Goal: Find specific page/section: Find specific page/section

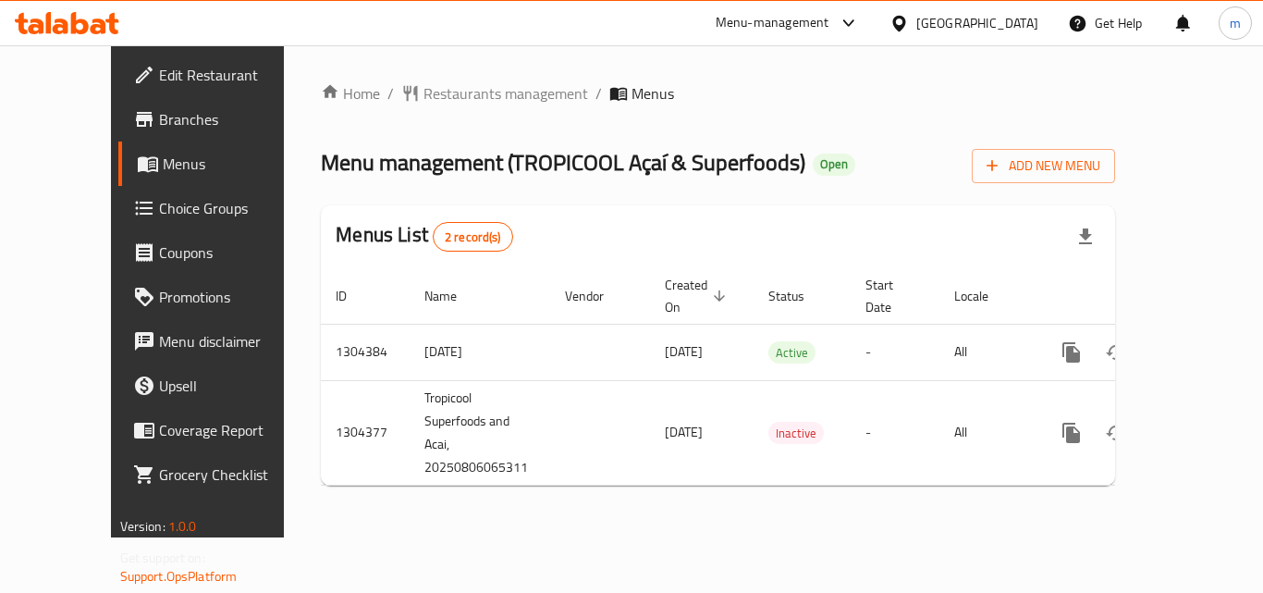
click at [905, 26] on icon at bounding box center [898, 23] width 13 height 16
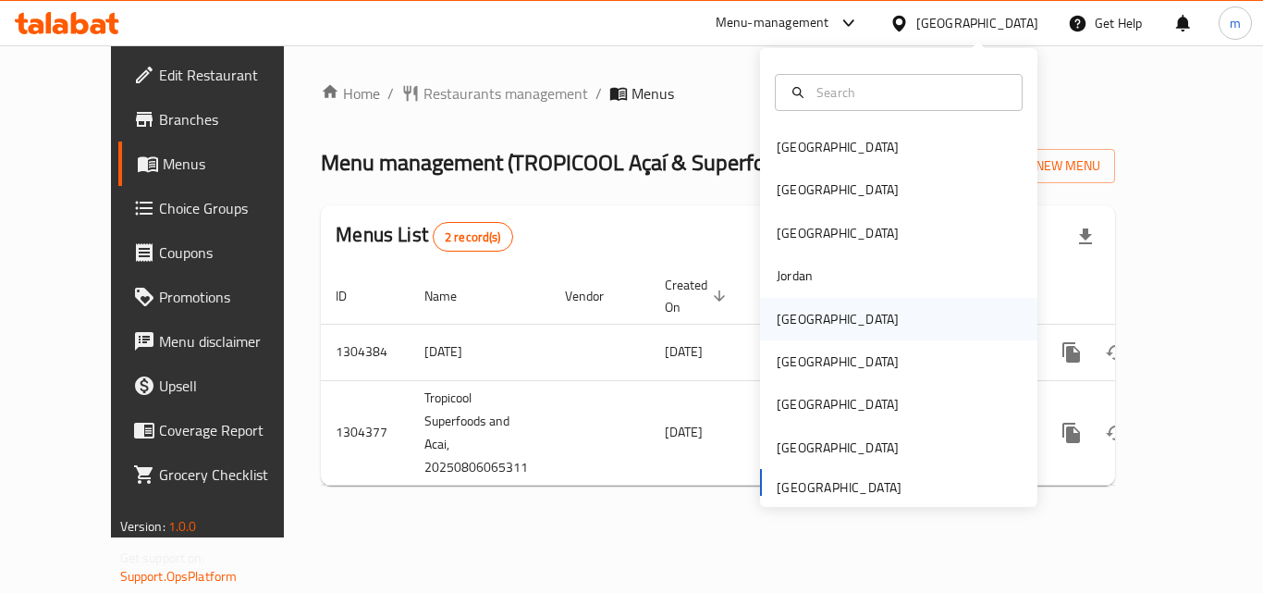
click at [791, 327] on div "[GEOGRAPHIC_DATA]" at bounding box center [838, 319] width 122 height 20
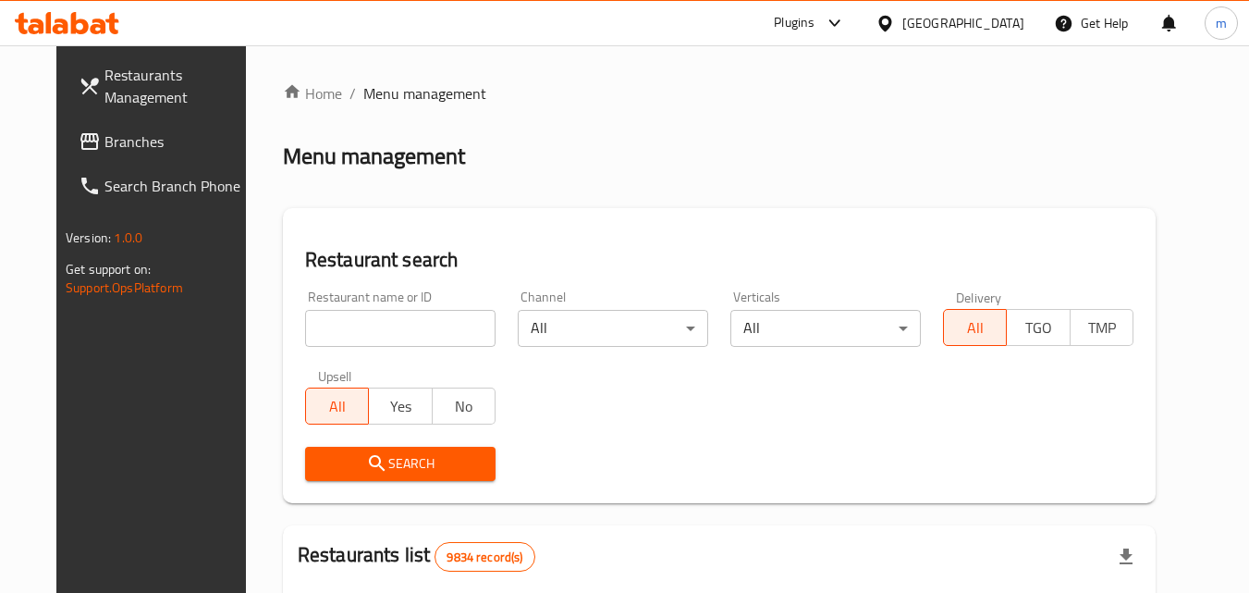
click at [104, 144] on span "Branches" at bounding box center [177, 141] width 146 height 22
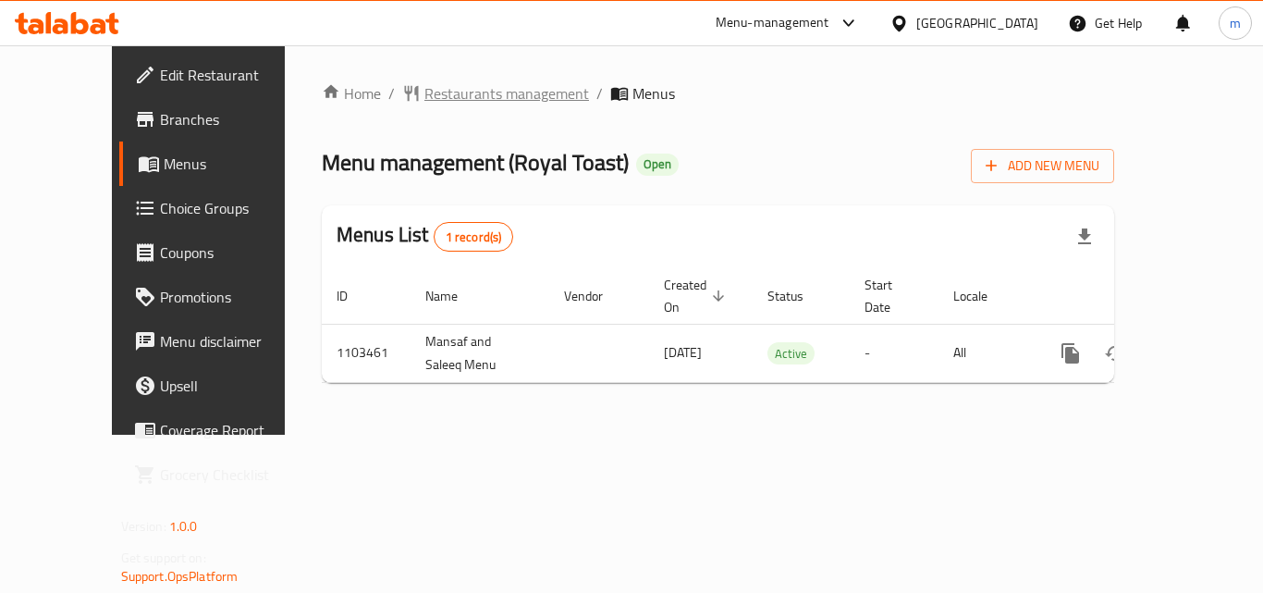
click at [444, 100] on span "Restaurants management" at bounding box center [506, 93] width 165 height 22
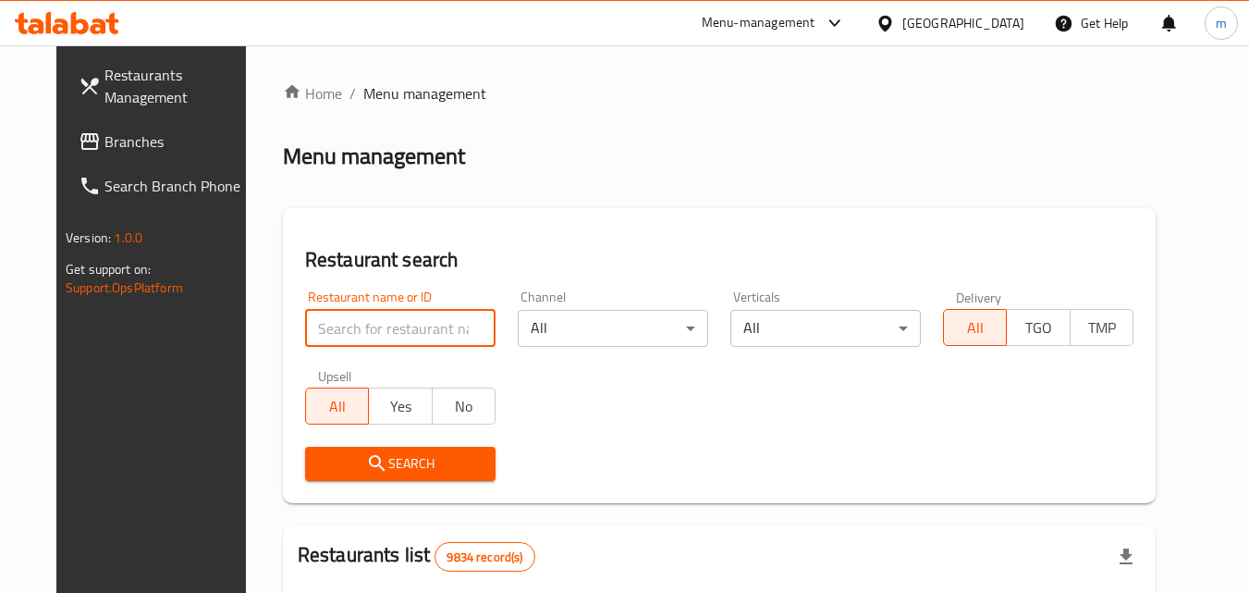
click at [380, 322] on input "search" at bounding box center [400, 328] width 190 height 37
paste input "/665292/"
click at [305, 329] on input "/665292" at bounding box center [400, 328] width 190 height 37
type input "665292"
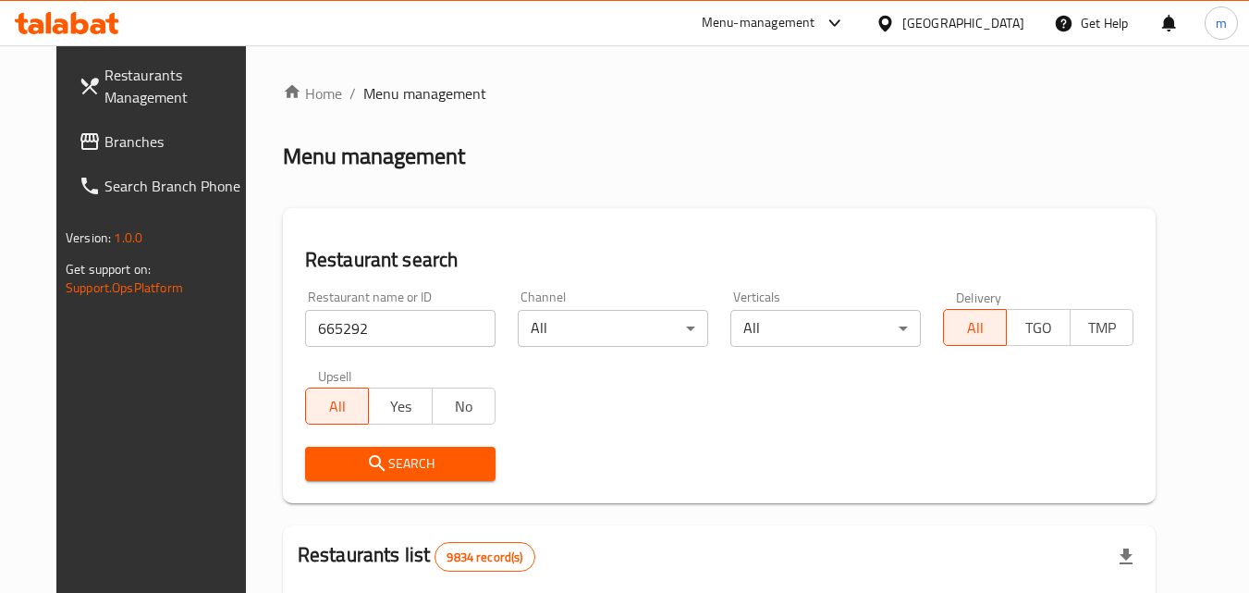
click at [324, 470] on span "Search" at bounding box center [400, 463] width 161 height 23
